Goal: Transaction & Acquisition: Purchase product/service

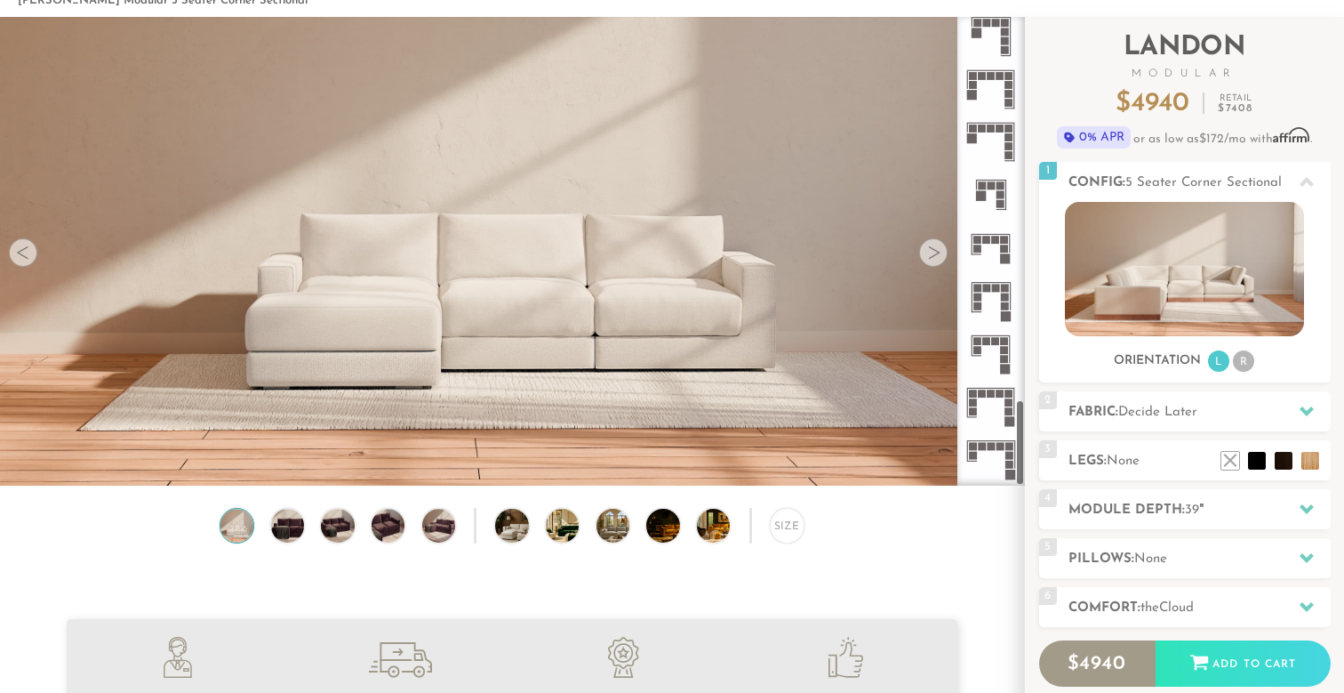
scroll to position [91, 0]
click at [993, 408] on icon at bounding box center [991, 406] width 52 height 52
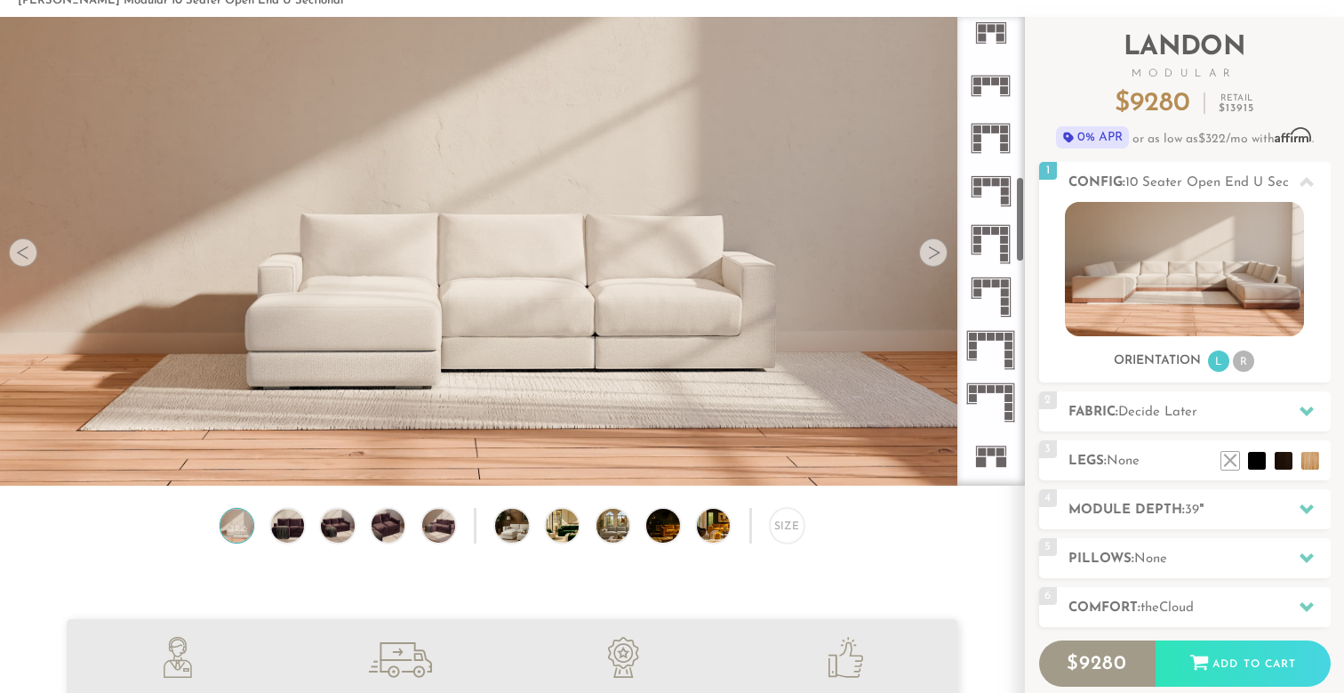
scroll to position [894, 0]
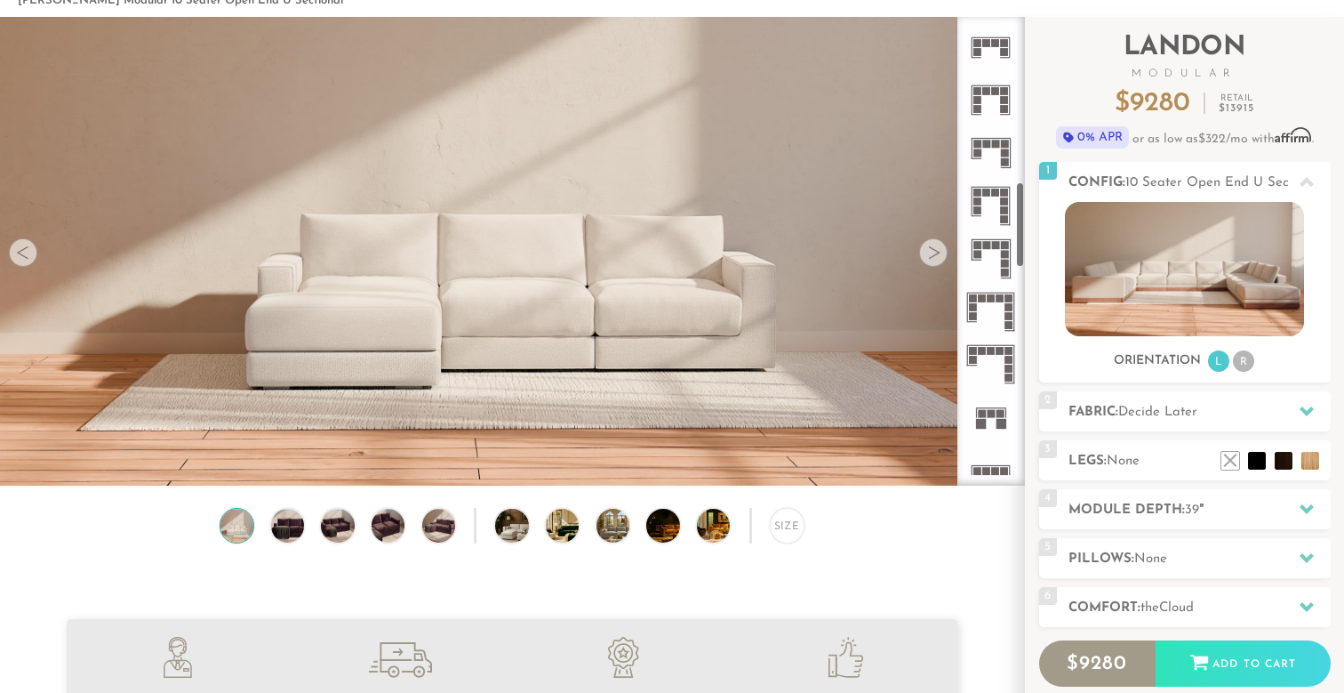
click at [994, 300] on rect at bounding box center [992, 298] width 8 height 8
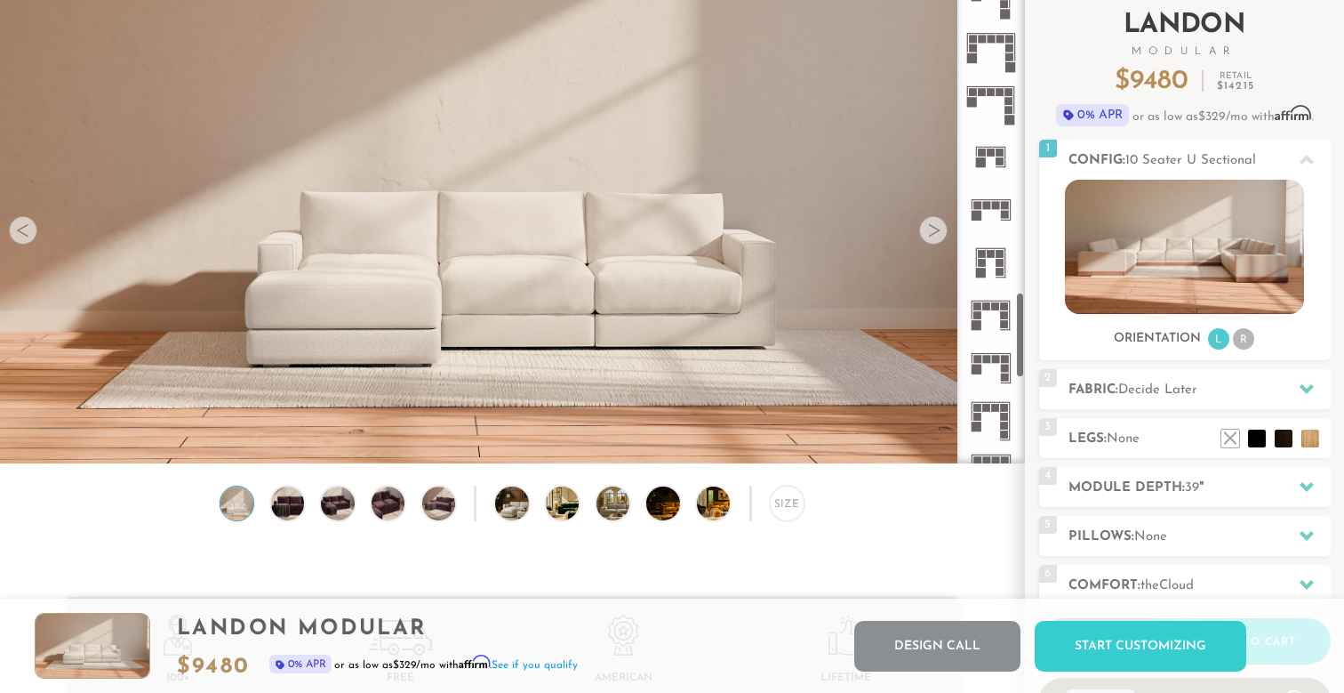
scroll to position [132, 0]
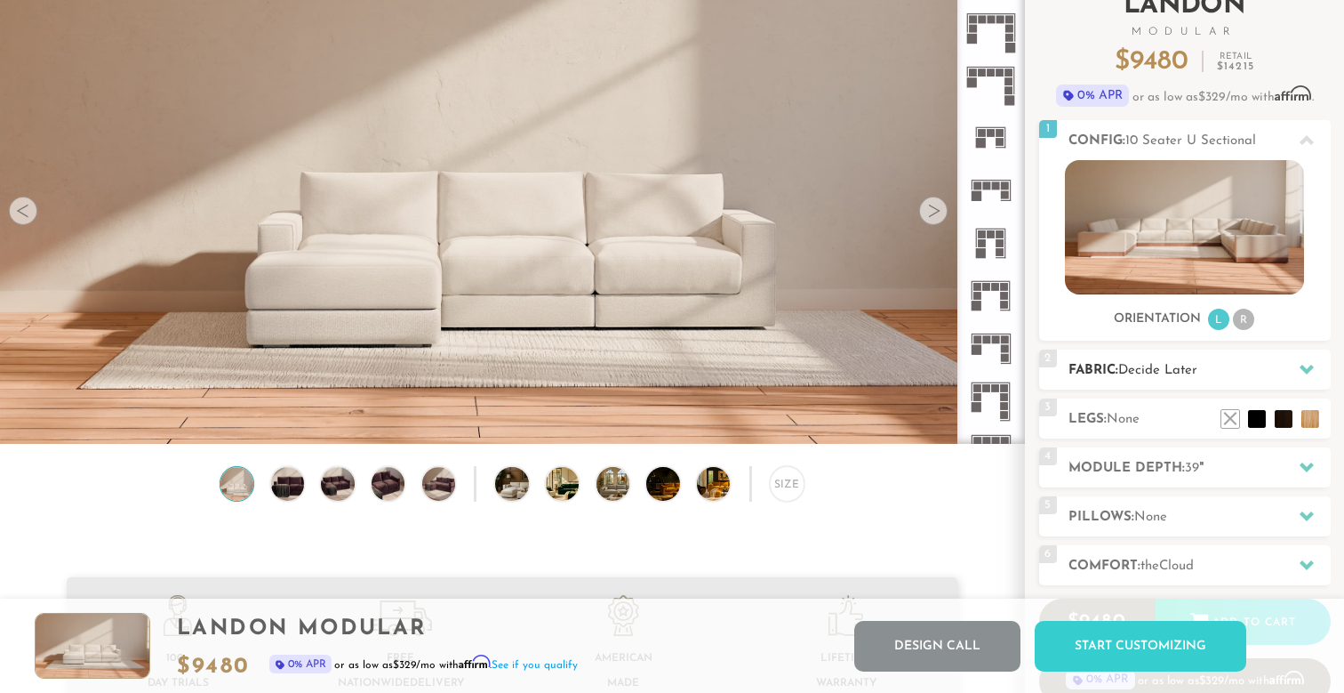
click at [1159, 385] on div "2 Fabric: Decide Later" at bounding box center [1185, 369] width 292 height 40
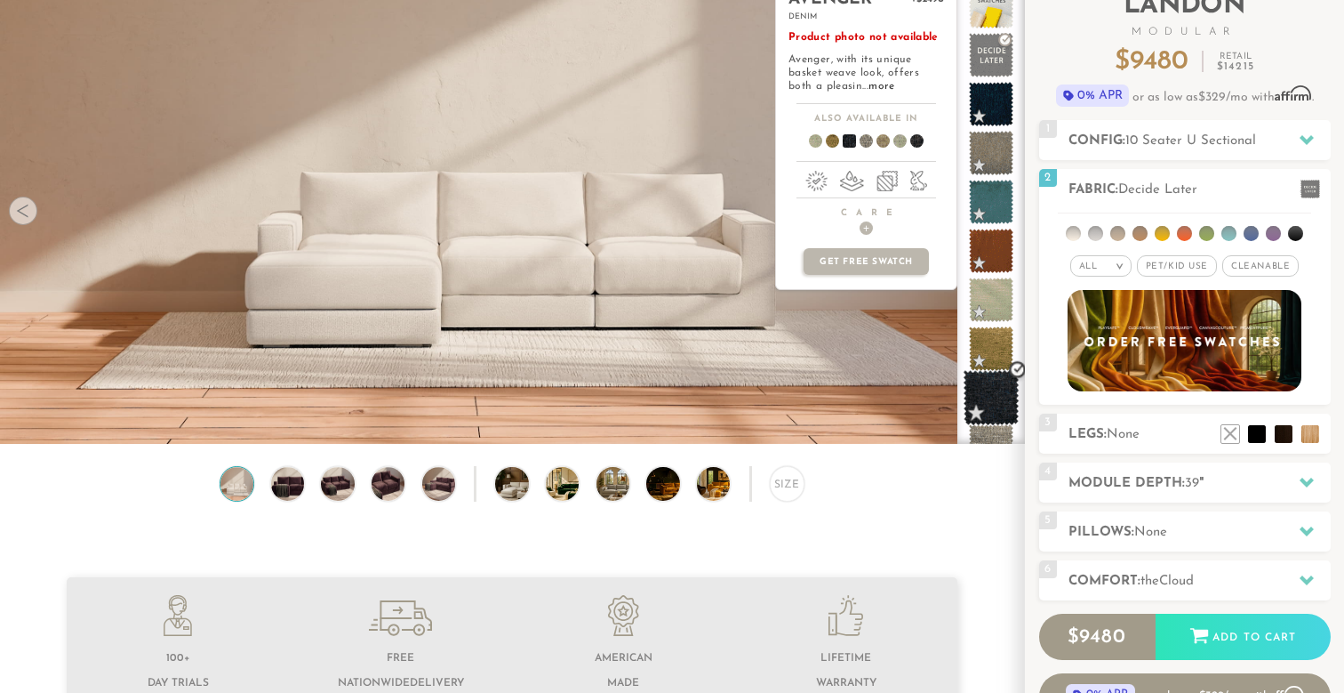
click at [1007, 387] on span at bounding box center [992, 398] width 56 height 56
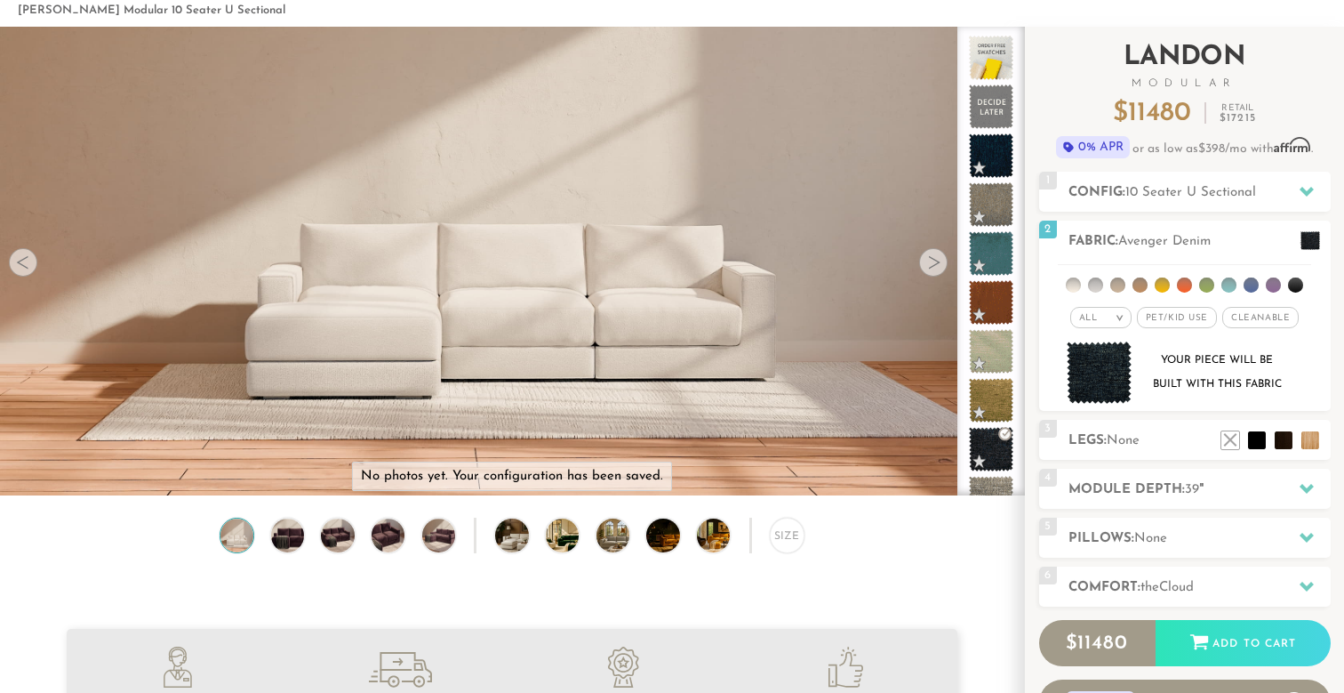
scroll to position [79, 0]
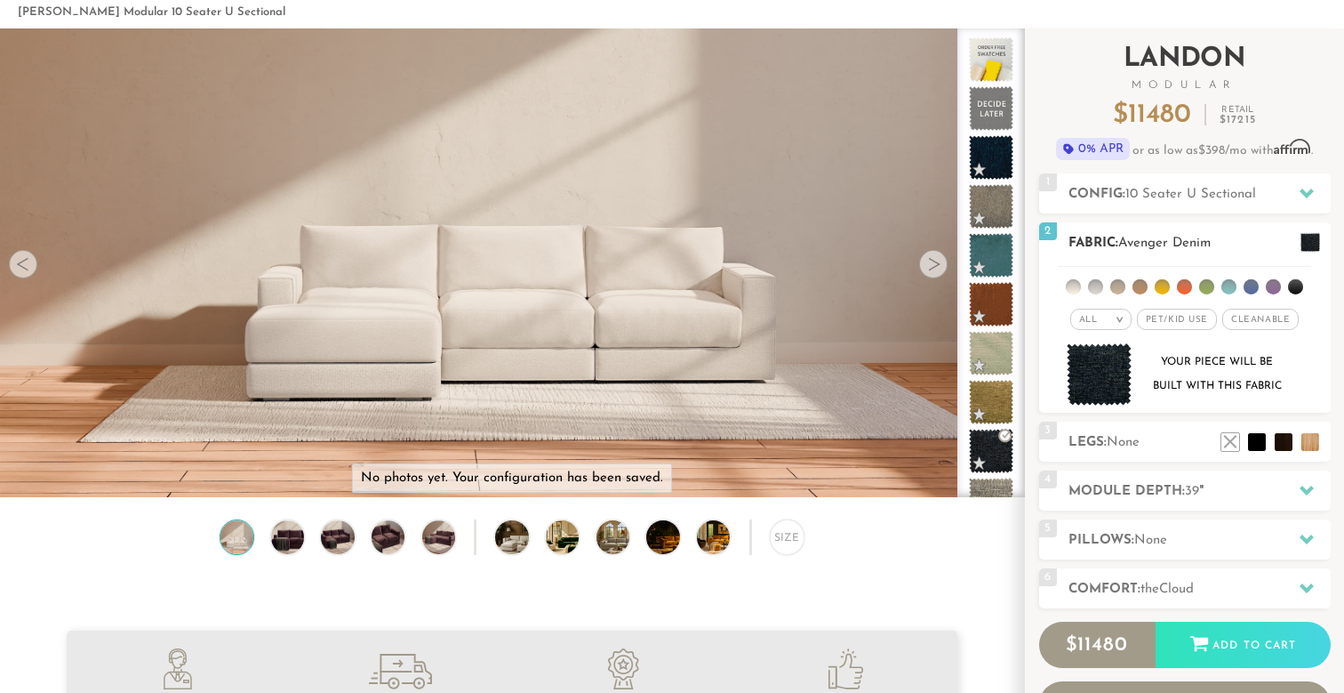
click at [1303, 246] on span at bounding box center [1311, 242] width 20 height 19
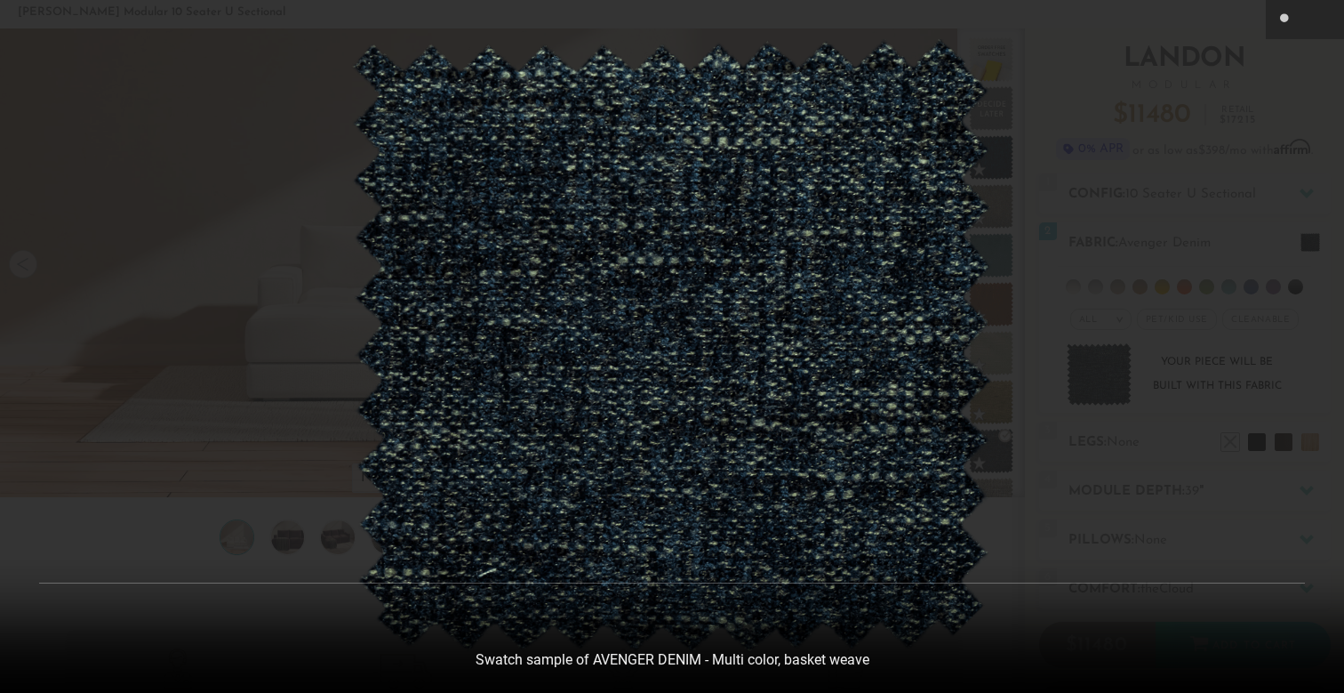
click at [1282, 255] on div at bounding box center [672, 346] width 1344 height 693
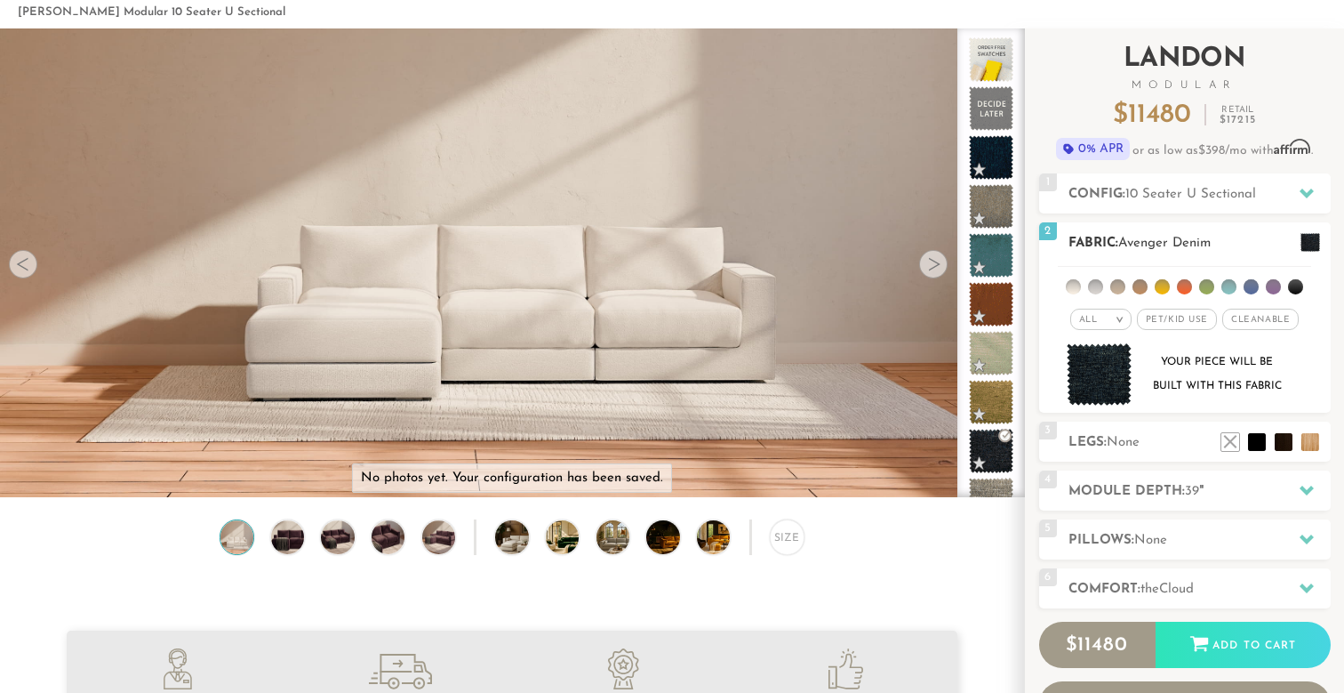
click at [1292, 285] on li at bounding box center [1295, 286] width 15 height 15
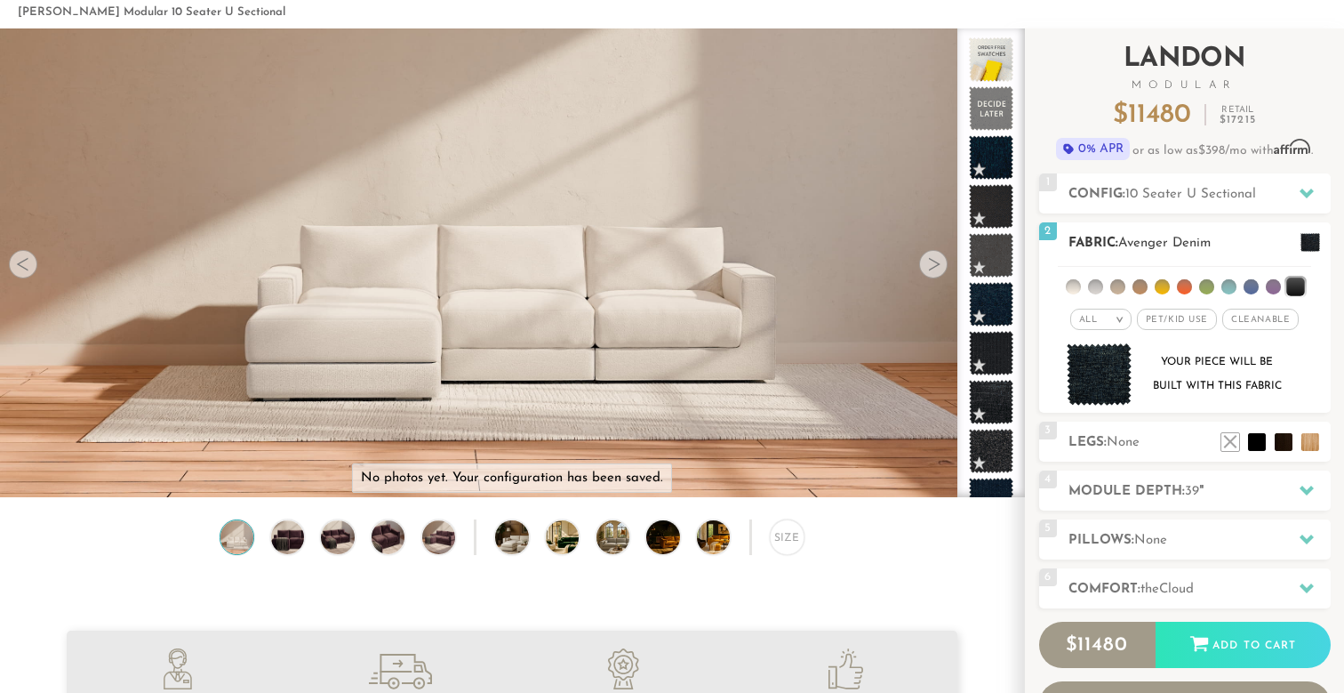
click at [1257, 289] on li at bounding box center [1251, 286] width 15 height 15
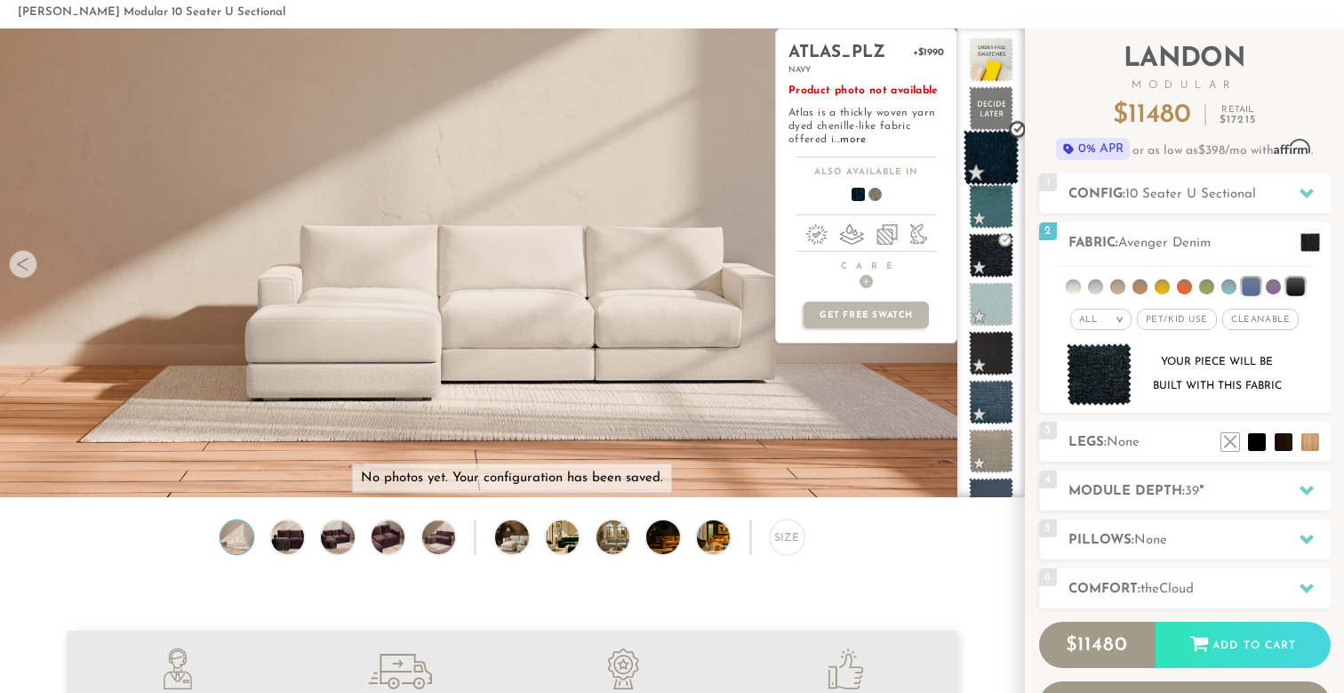
click at [992, 152] on span at bounding box center [992, 158] width 56 height 56
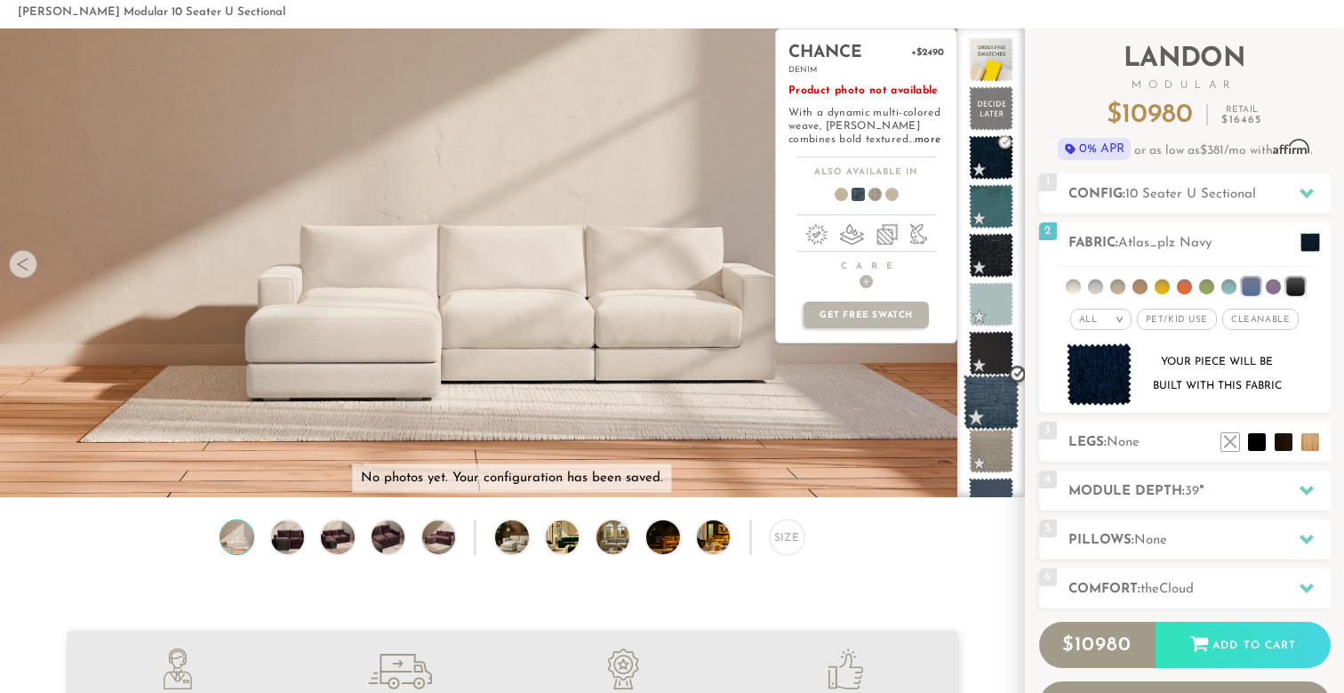
click at [1003, 393] on span at bounding box center [992, 402] width 56 height 56
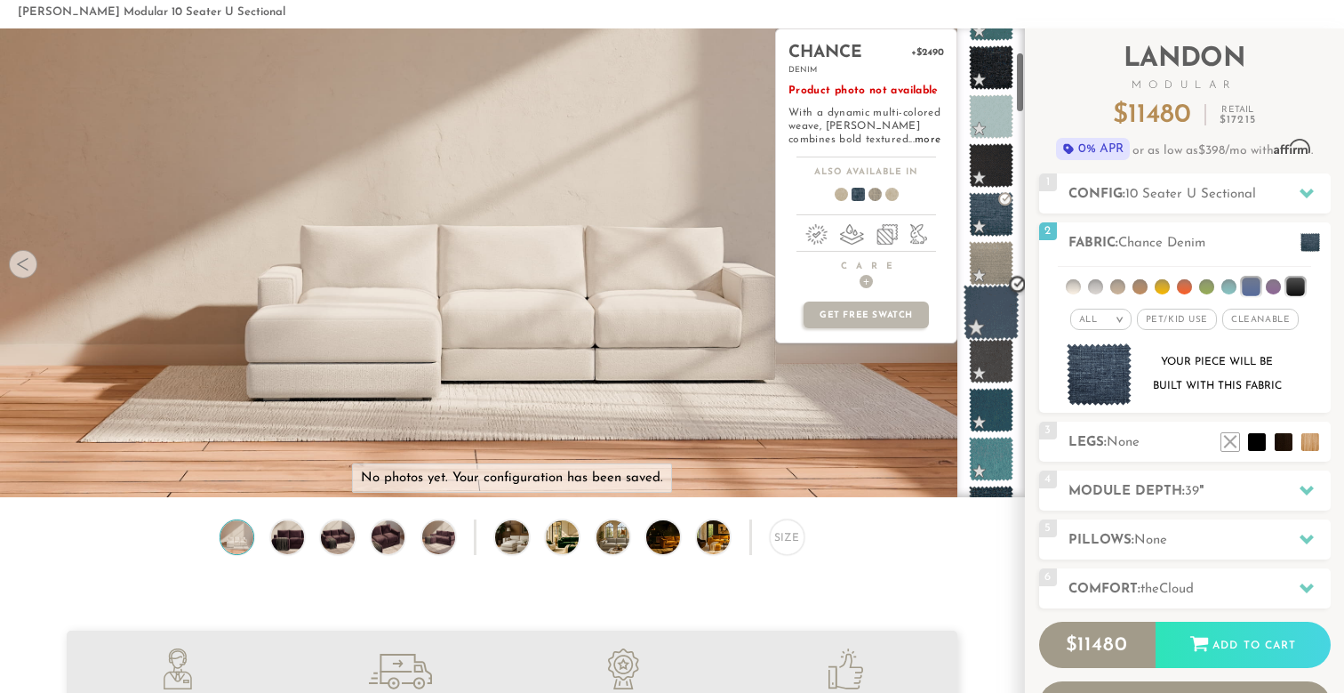
scroll to position [190, 0]
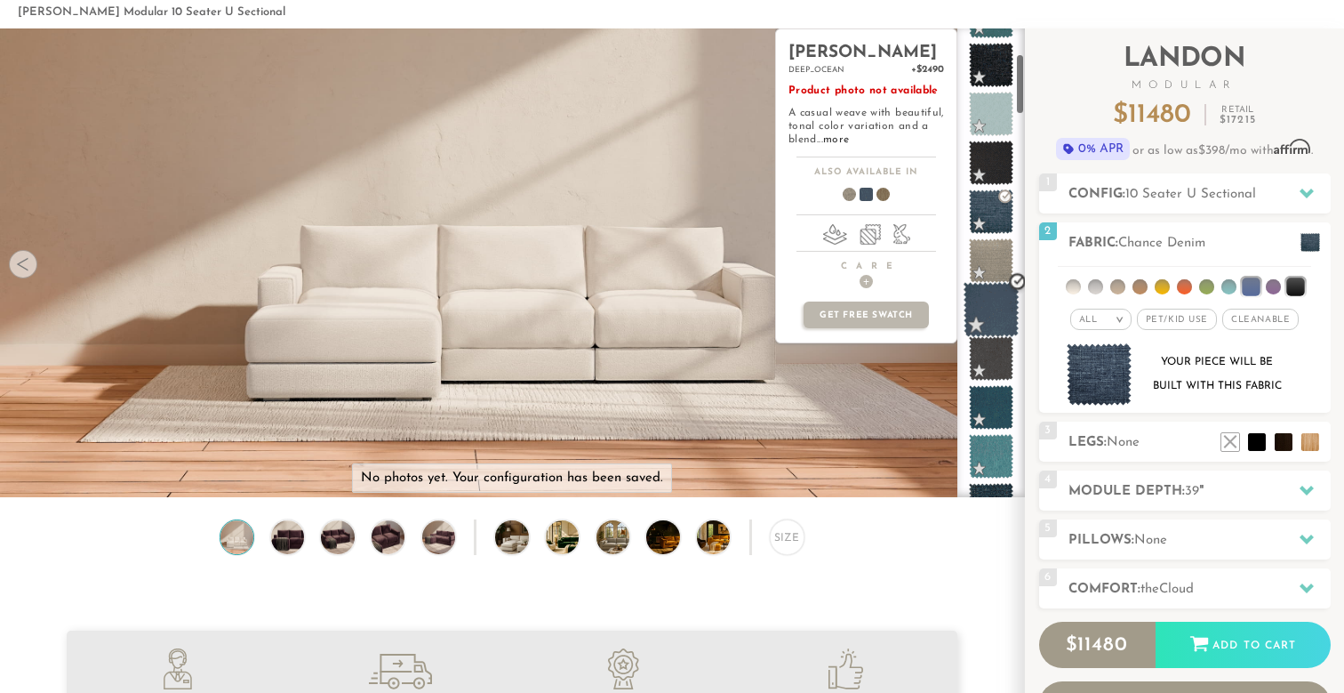
click at [995, 317] on span at bounding box center [992, 310] width 56 height 56
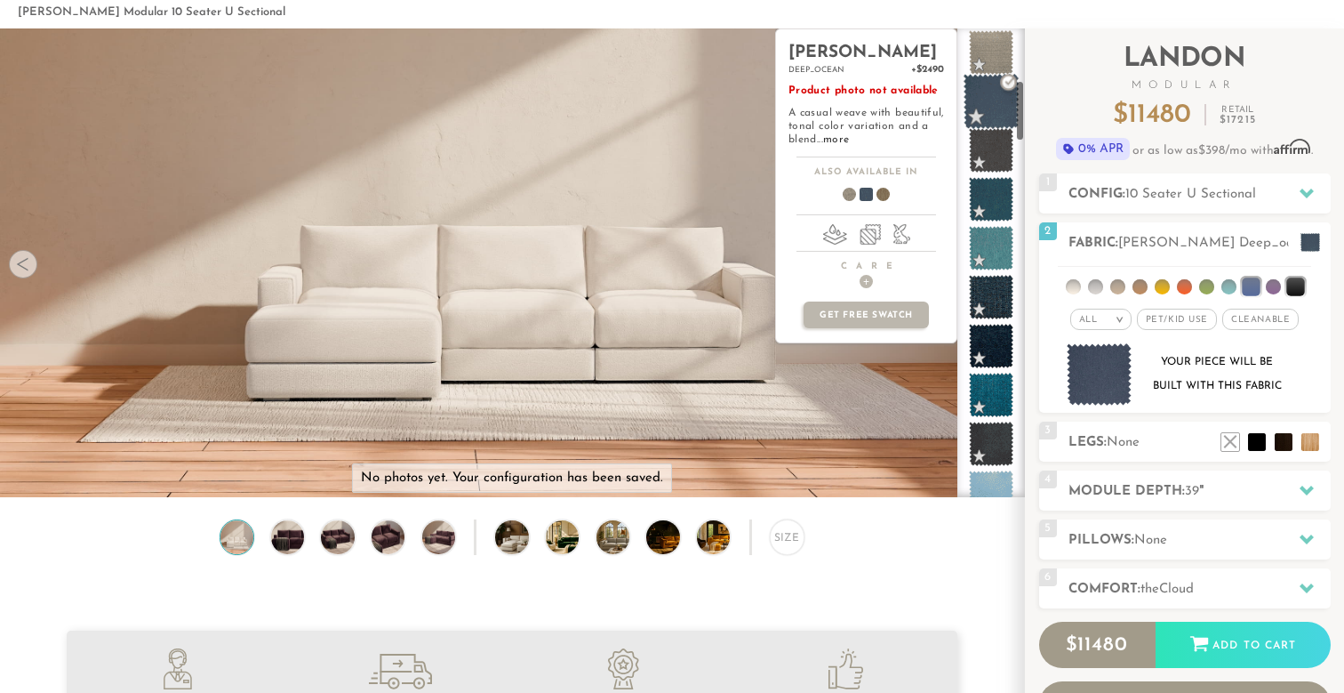
scroll to position [401, 0]
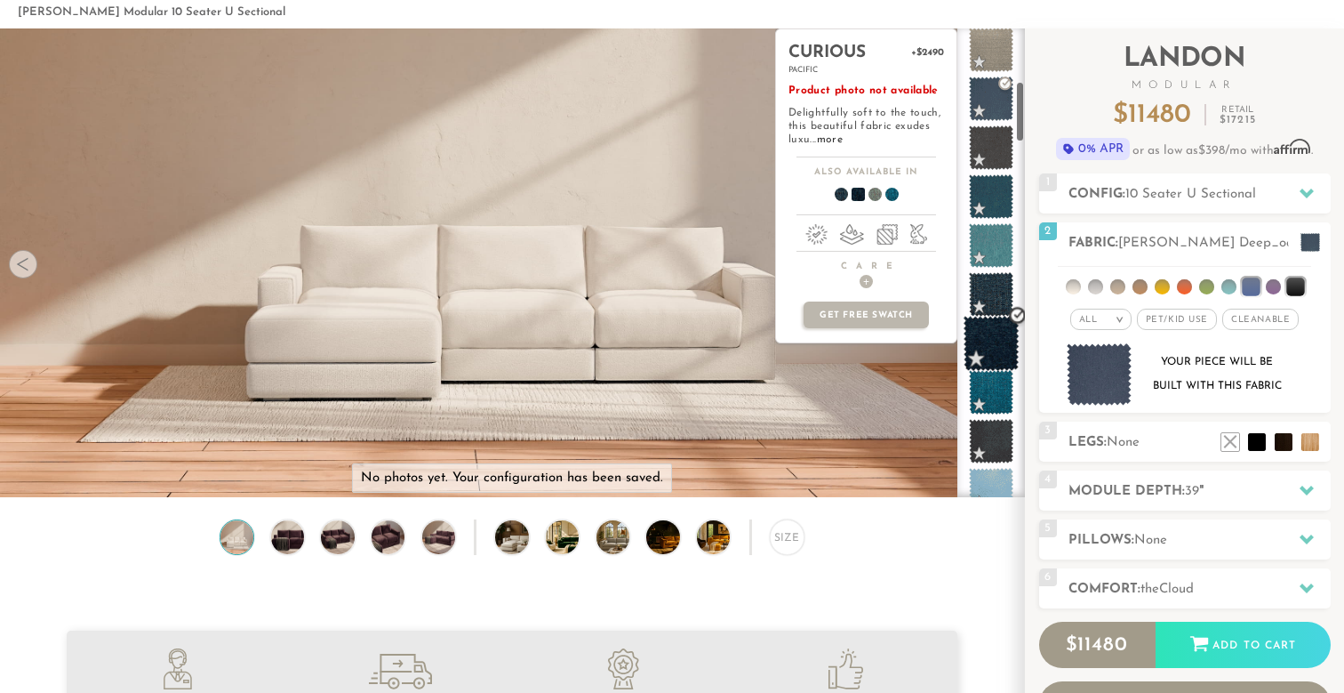
click at [998, 334] on span at bounding box center [992, 344] width 56 height 56
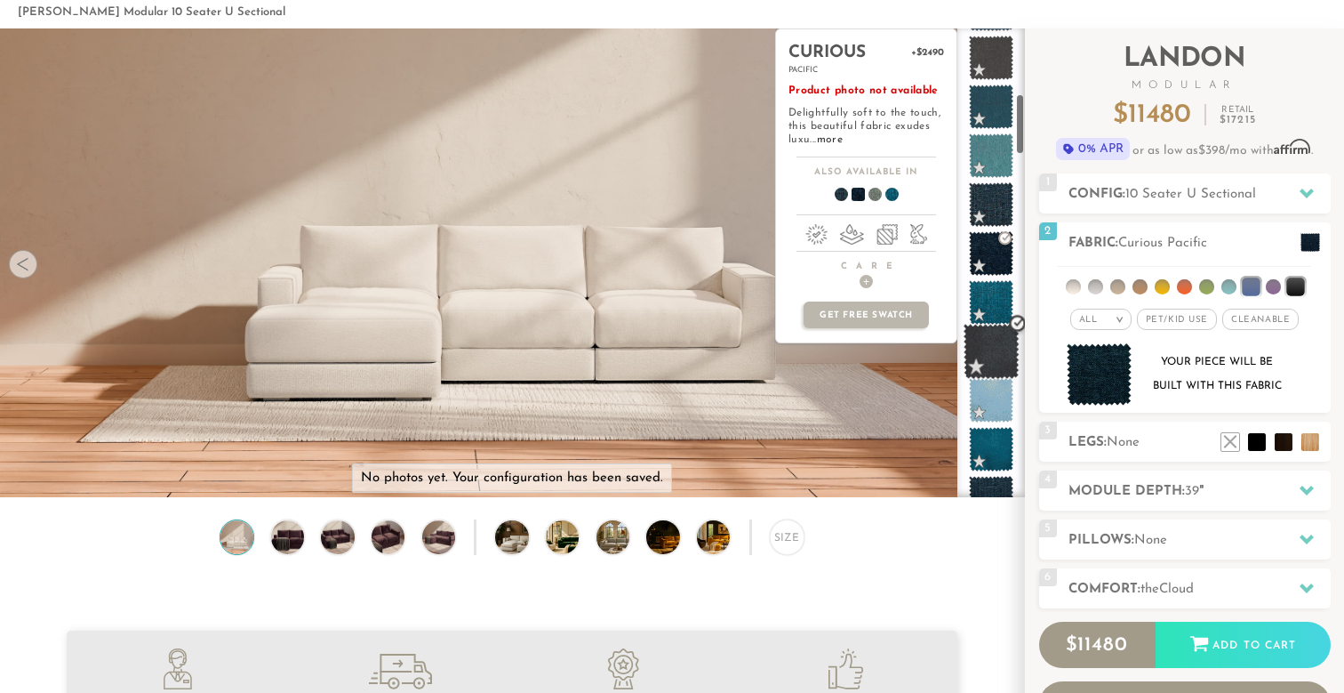
scroll to position [489, 0]
click at [999, 354] on span at bounding box center [992, 353] width 56 height 56
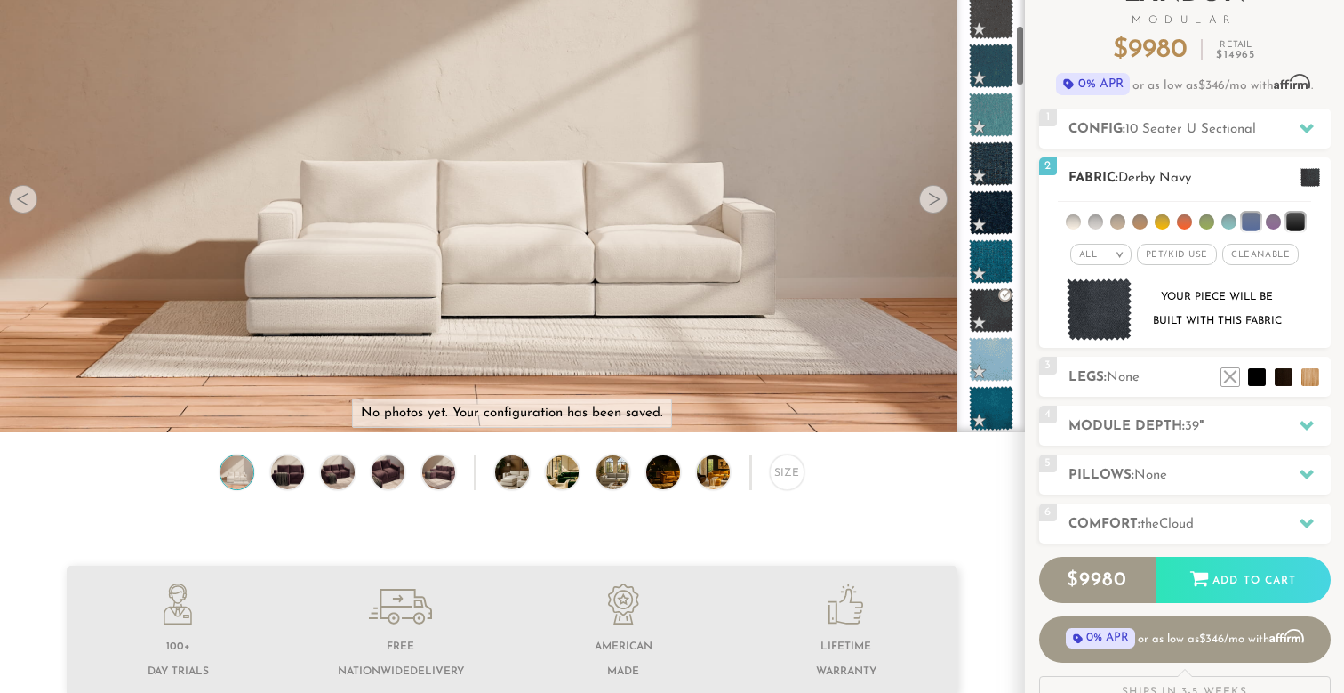
scroll to position [171, 0]
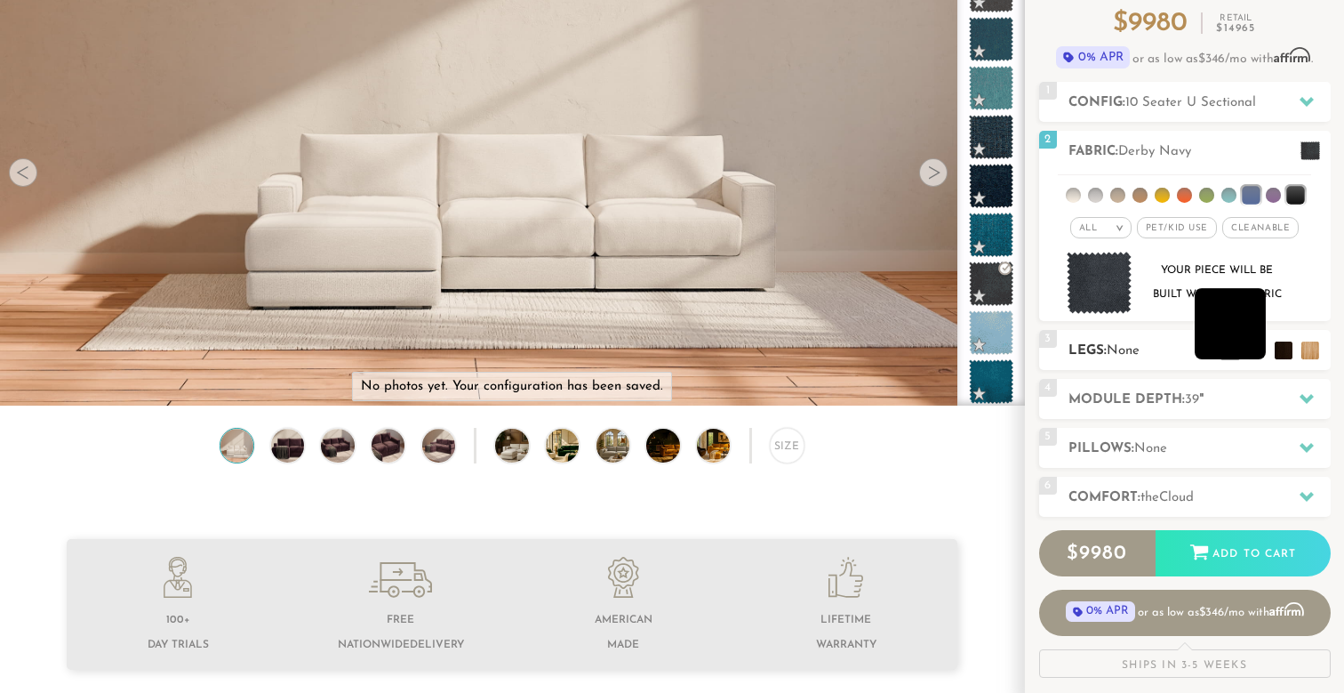
click at [1256, 355] on li at bounding box center [1230, 323] width 71 height 71
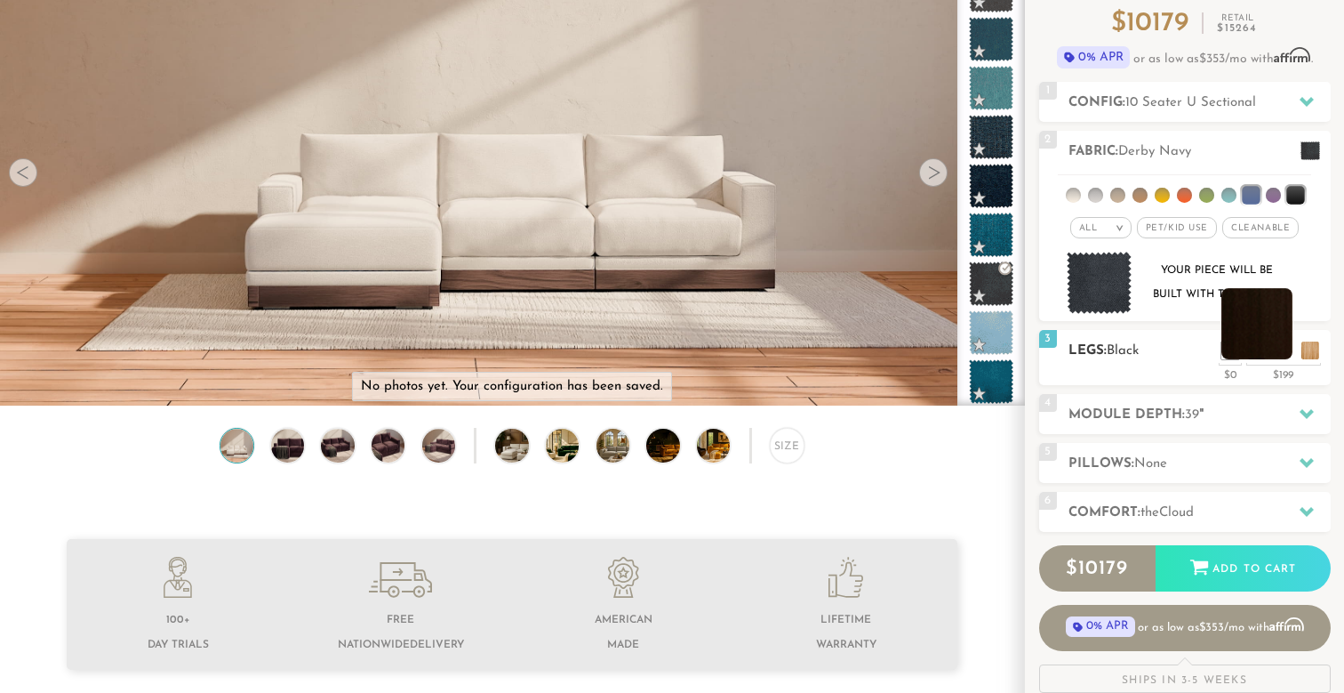
click at [1280, 354] on li at bounding box center [1257, 323] width 71 height 71
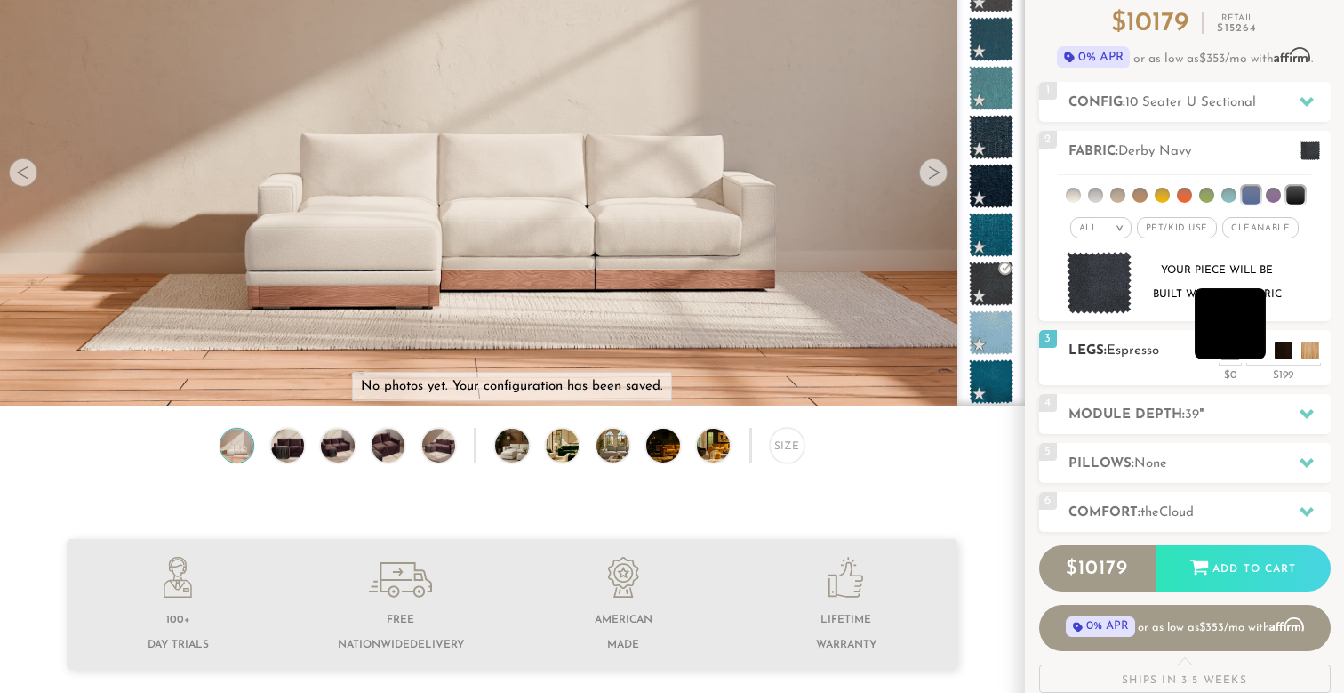
click at [1254, 357] on li at bounding box center [1230, 323] width 71 height 71
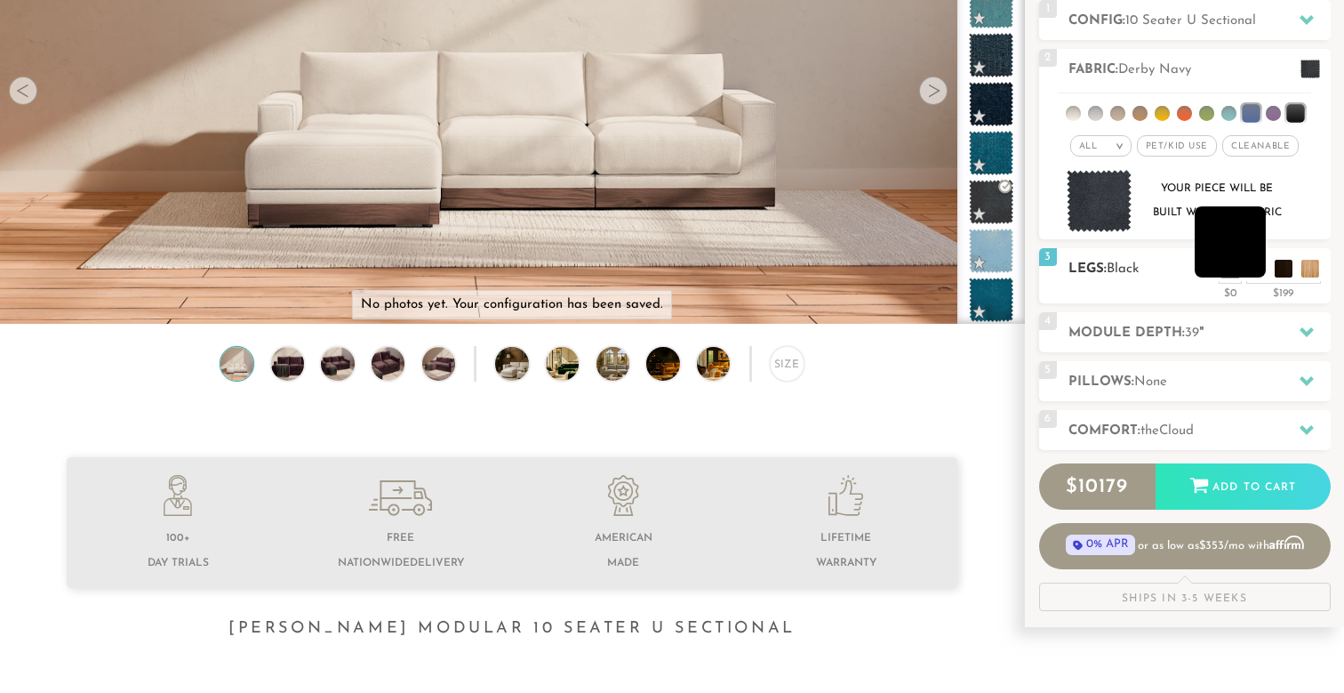
scroll to position [276, 0]
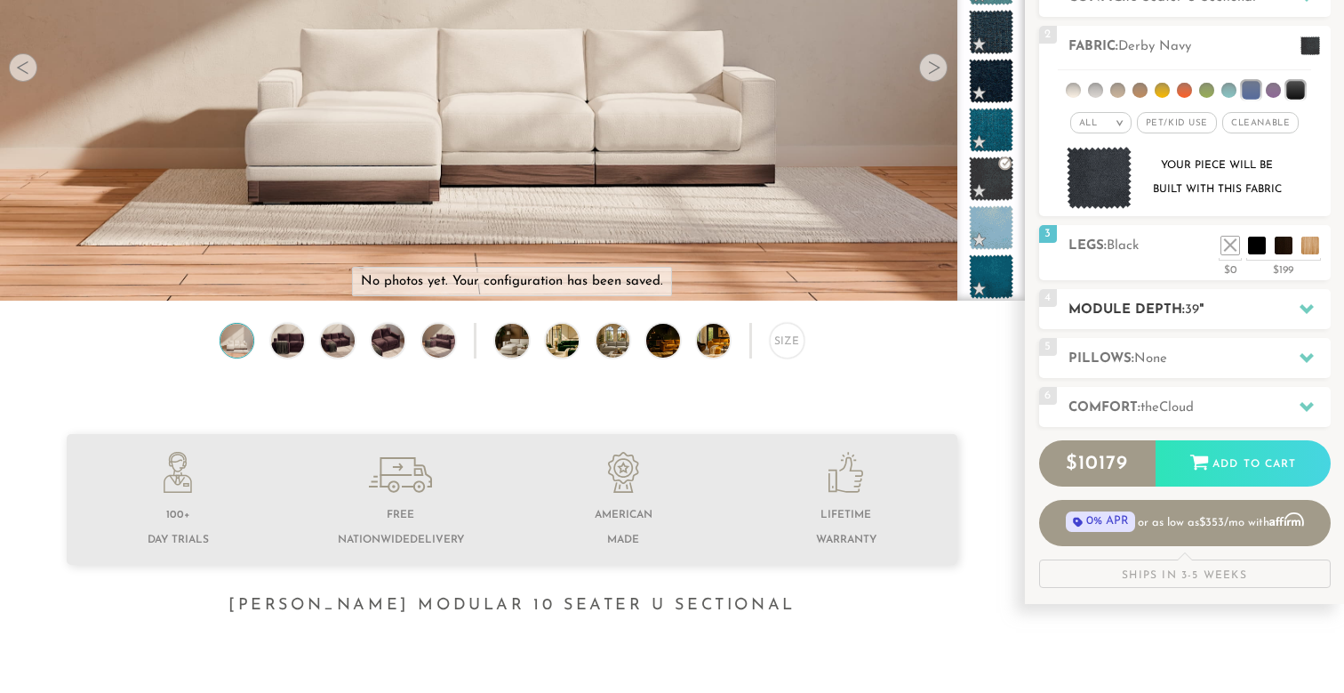
click at [1174, 317] on h2 "Module Depth: 39 "" at bounding box center [1200, 310] width 262 height 20
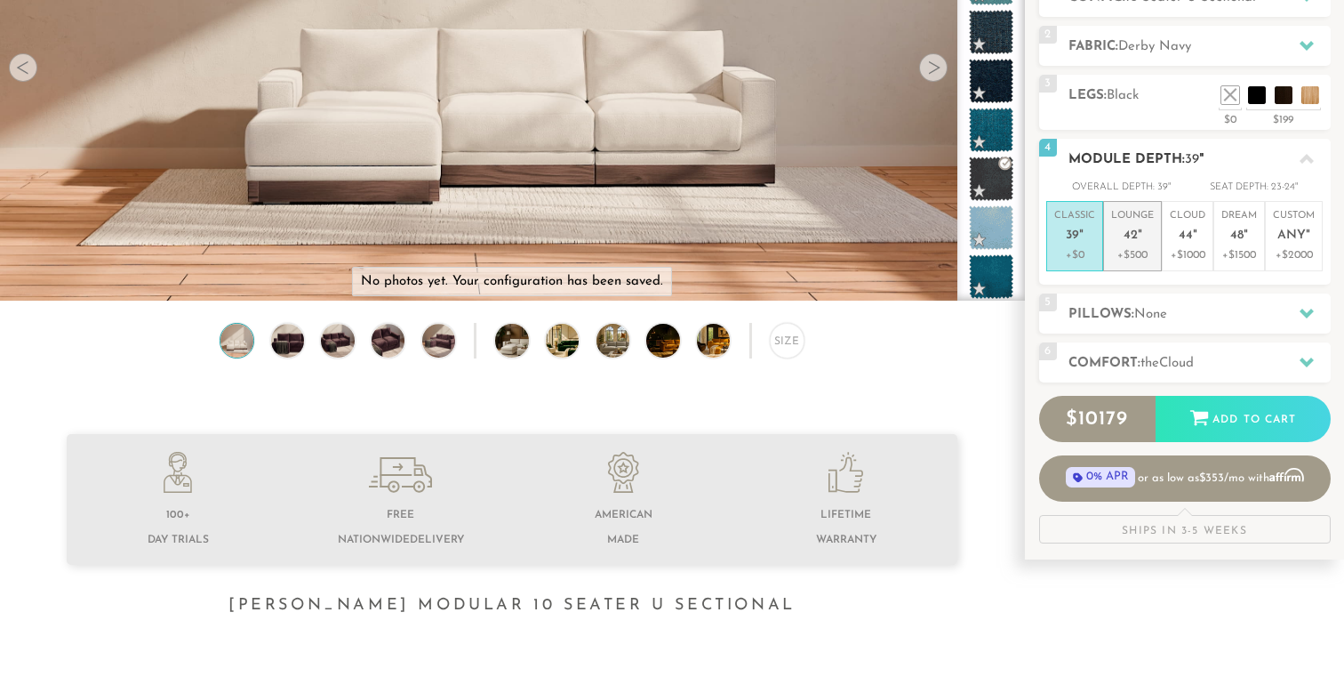
click at [1144, 253] on p "+$500" at bounding box center [1132, 255] width 43 height 16
click at [1167, 313] on span "None" at bounding box center [1151, 314] width 33 height 13
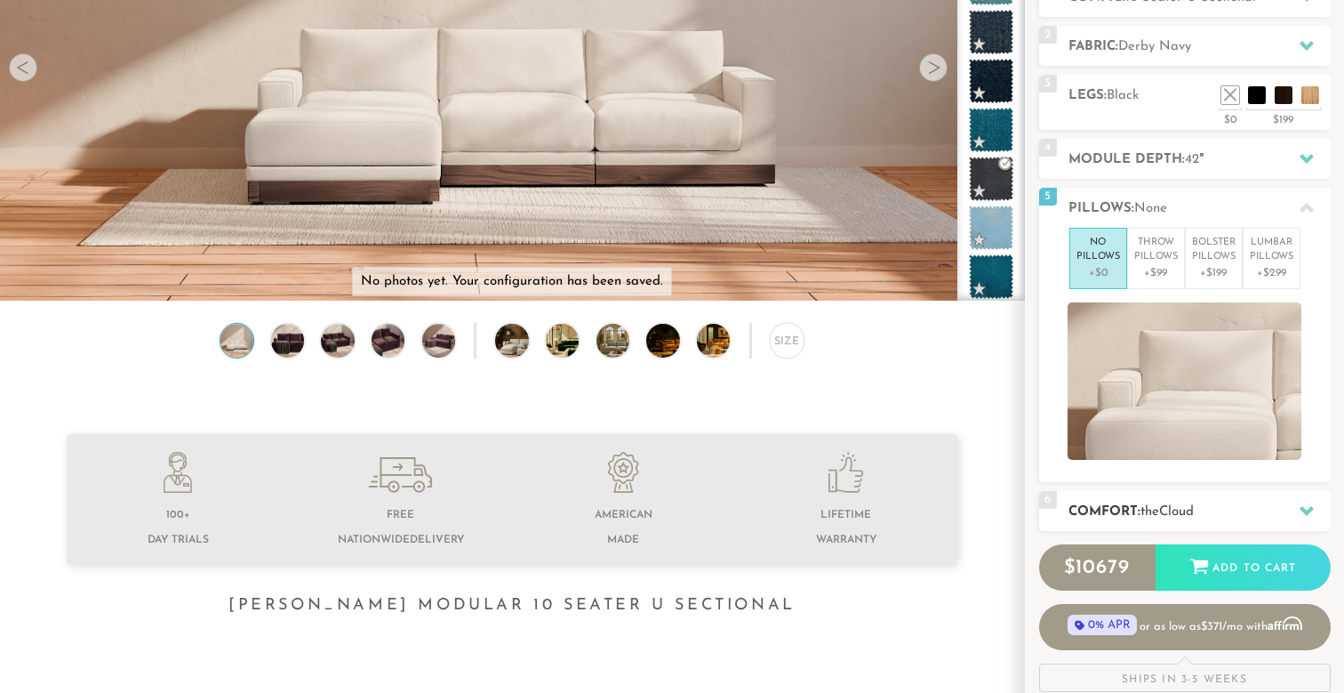
click at [1193, 506] on span "Cloud" at bounding box center [1176, 511] width 35 height 13
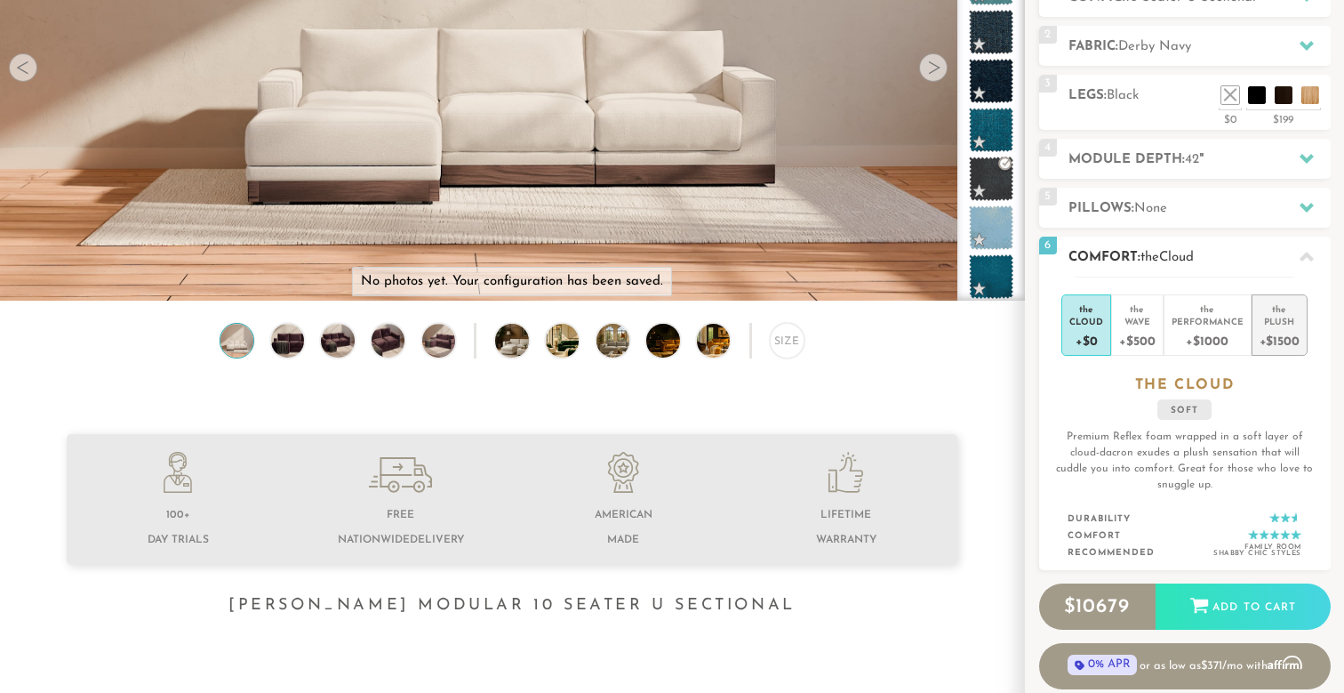
click at [1287, 349] on div "+$1500" at bounding box center [1280, 340] width 40 height 26
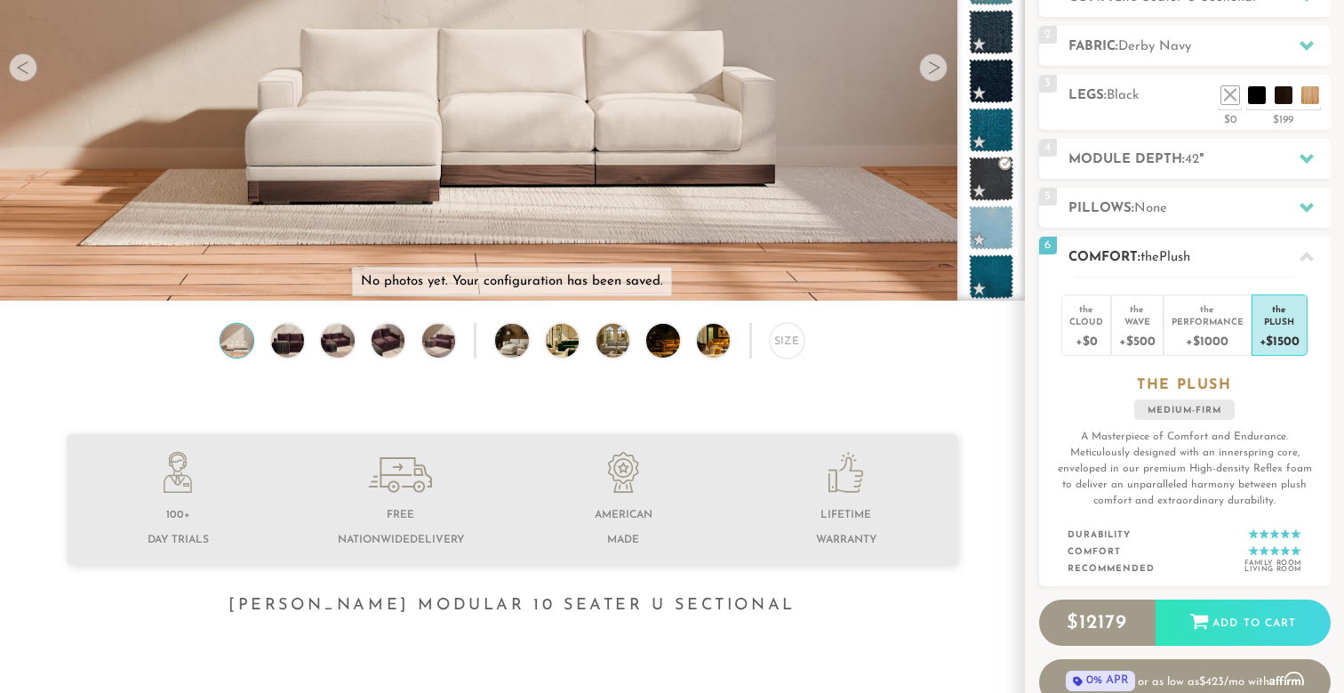
click at [1207, 454] on p "A Masterpiece of Comfort and Endurance. Meticulously designed with an innerspri…" at bounding box center [1185, 469] width 262 height 80
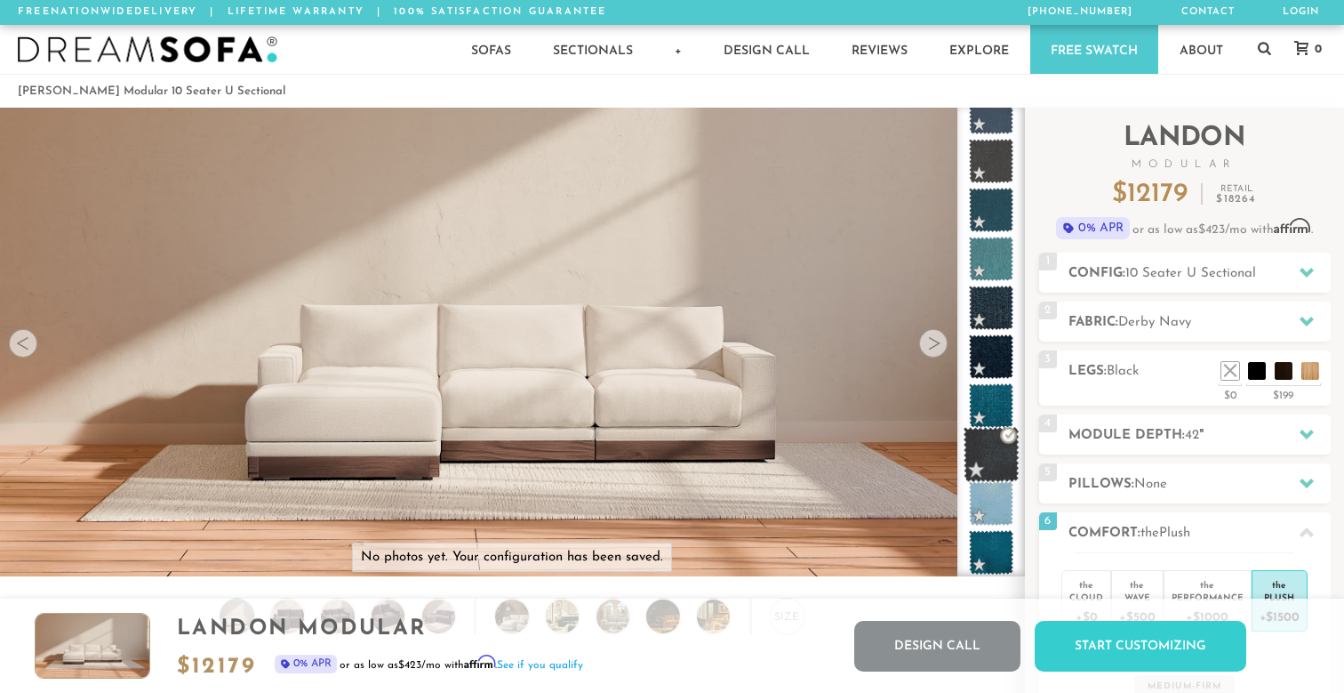
scroll to position [0, 0]
